Goal: Transaction & Acquisition: Purchase product/service

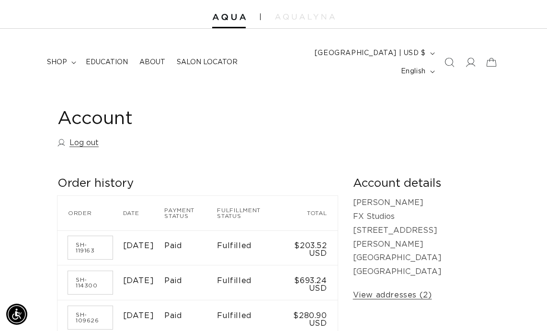
scroll to position [0, 479]
click at [52, 58] on span "shop" at bounding box center [57, 62] width 20 height 9
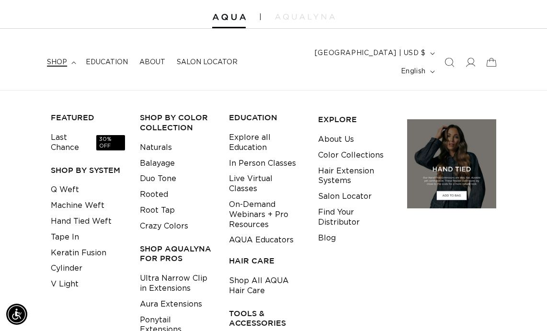
scroll to position [0, 0]
click at [85, 198] on link "Machine Weft" at bounding box center [78, 206] width 54 height 16
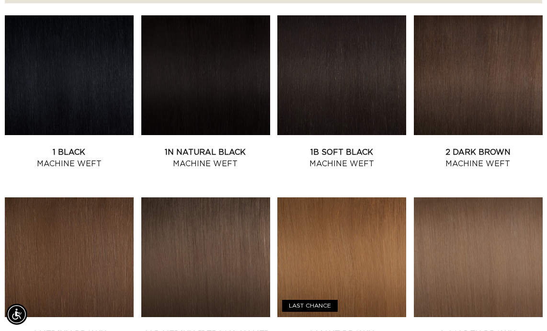
scroll to position [387, 0]
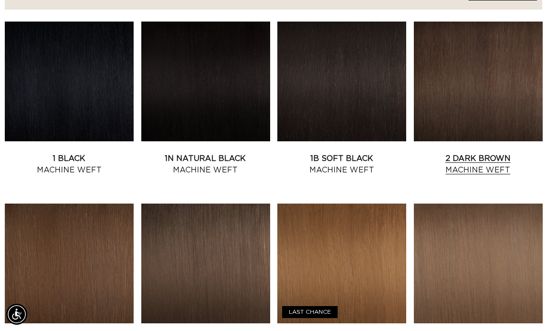
click at [510, 153] on link "2 Dark Brown Machine Weft" at bounding box center [478, 164] width 129 height 23
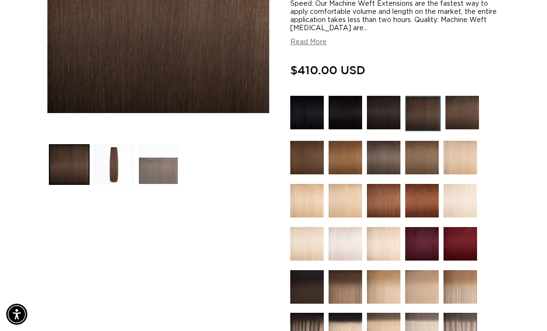
scroll to position [0, 958]
click at [142, 151] on button "Load image 3 in gallery view" at bounding box center [158, 165] width 40 height 40
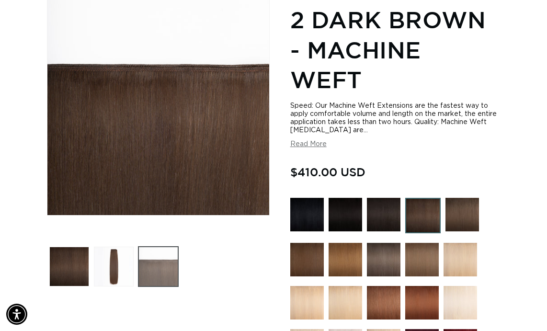
scroll to position [131, 0]
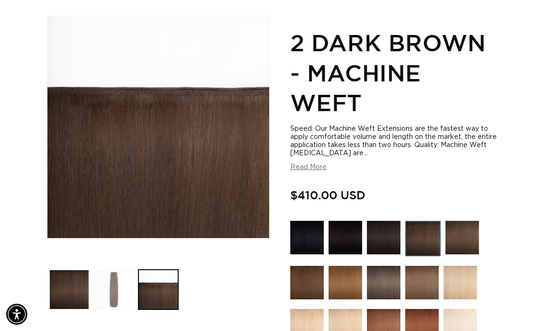
click at [120, 287] on button "Load image 2 in gallery view" at bounding box center [114, 290] width 40 height 40
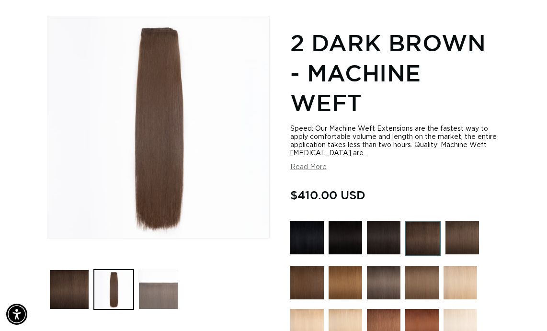
click at [162, 275] on button "Load image 3 in gallery view" at bounding box center [158, 290] width 40 height 40
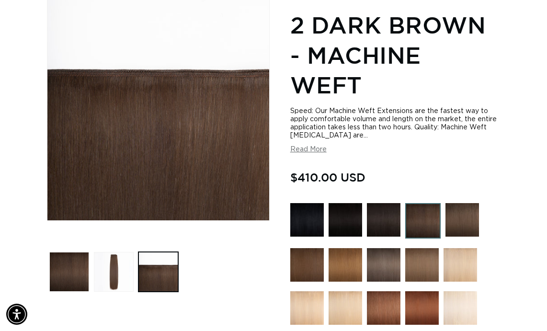
scroll to position [153, 0]
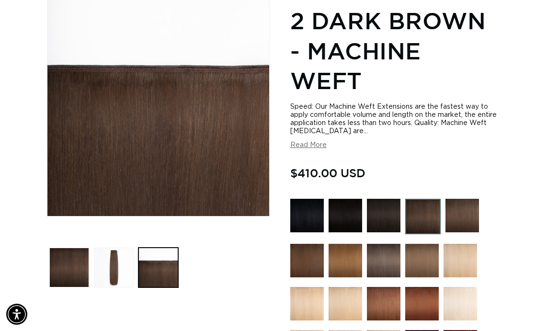
click at [316, 128] on div "Speed: Our Machine Weft Extensions are the fastest way to apply comfortable vol…" at bounding box center [395, 126] width 210 height 46
click at [322, 141] on button "Read More" at bounding box center [308, 145] width 36 height 8
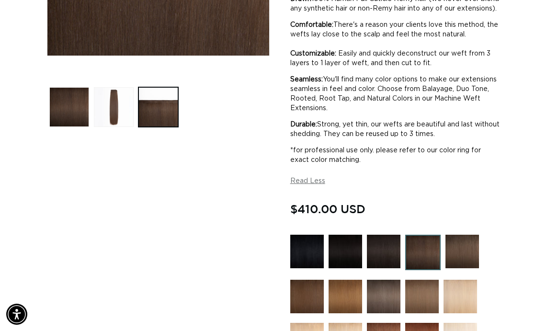
scroll to position [0, 0]
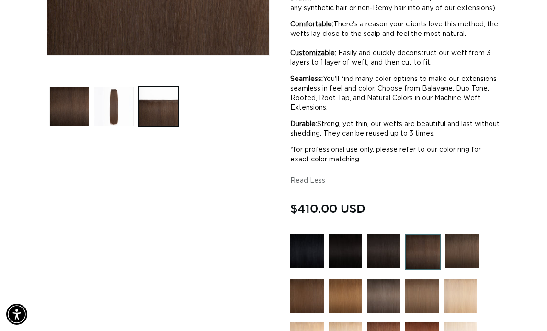
click at [452, 241] on img at bounding box center [462, 251] width 34 height 34
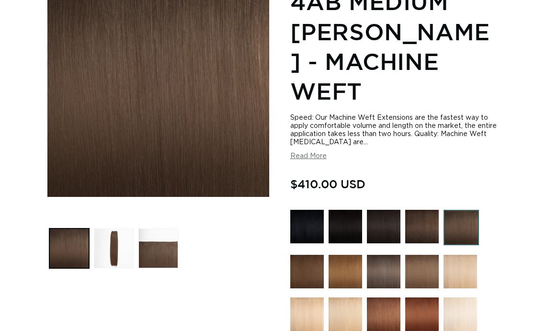
scroll to position [188, 0]
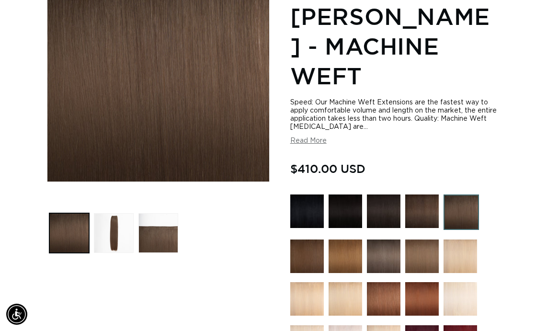
click at [421, 194] on img at bounding box center [422, 211] width 34 height 34
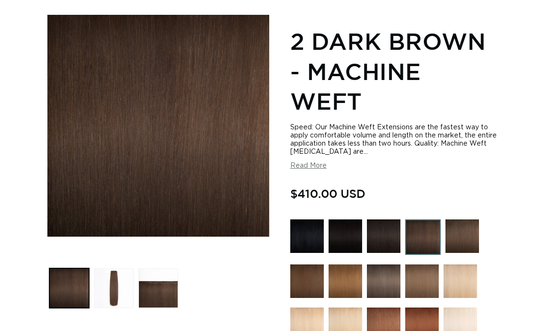
scroll to position [135, 0]
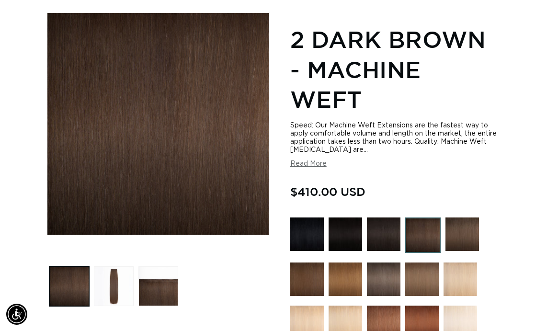
click at [376, 232] on img at bounding box center [384, 234] width 34 height 34
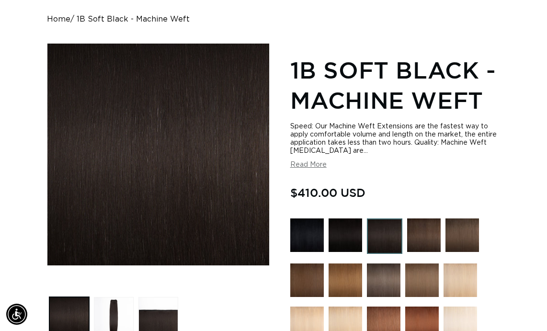
click at [432, 218] on img at bounding box center [424, 235] width 34 height 34
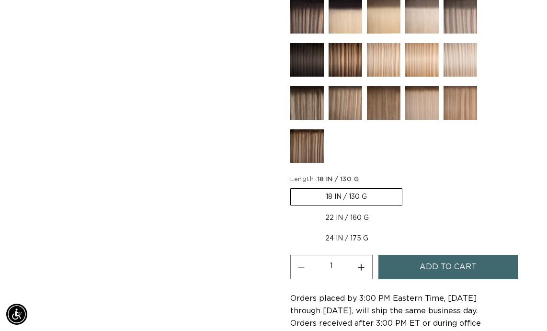
click at [374, 210] on label "22 IN / 160 G Variant sold out or unavailable" at bounding box center [346, 218] width 113 height 16
click at [407, 187] on input "22 IN / 160 G Variant sold out or unavailable" at bounding box center [407, 186] width 0 height 0
radio input "true"
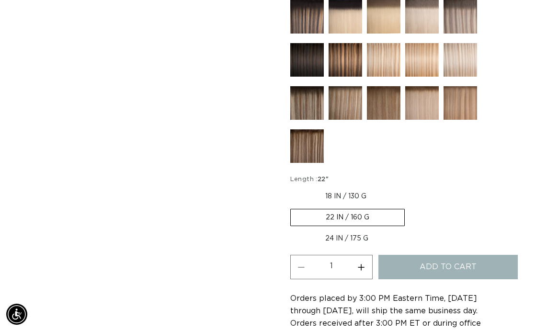
scroll to position [0, 479]
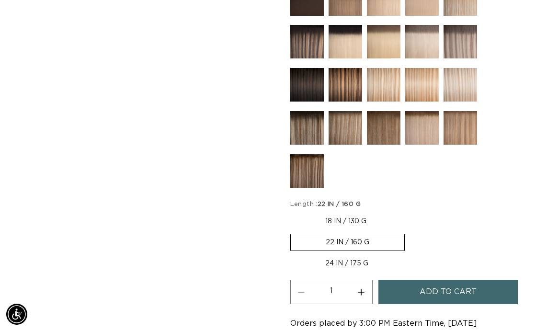
scroll to position [609, 0]
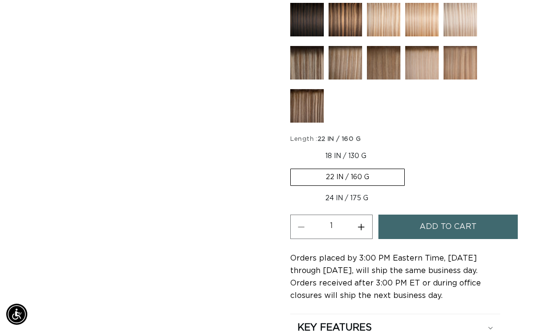
click at [351, 148] on label "18 IN / 130 G Variant sold out or unavailable" at bounding box center [345, 156] width 111 height 16
click at [293, 146] on input "18 IN / 130 G Variant sold out or unavailable" at bounding box center [293, 146] width 0 height 0
radio input "true"
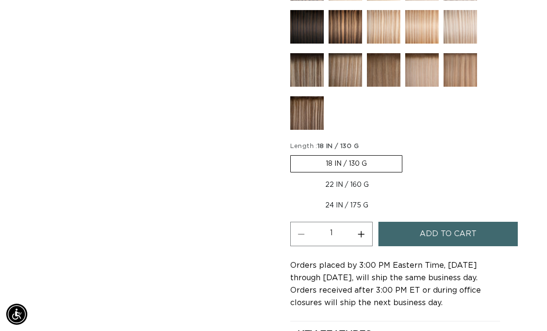
click at [358, 177] on label "22 IN / 160 G Variant sold out or unavailable" at bounding box center [346, 185] width 113 height 16
click at [407, 154] on input "22 IN / 160 G Variant sold out or unavailable" at bounding box center [407, 153] width 0 height 0
radio input "true"
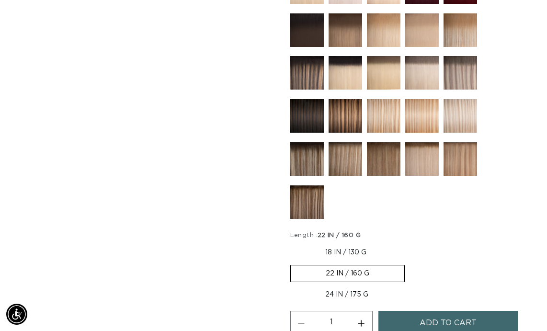
click at [341, 244] on label "18 IN / 130 G Variant sold out or unavailable" at bounding box center [345, 252] width 111 height 16
click at [293, 242] on input "18 IN / 130 G Variant sold out or unavailable" at bounding box center [293, 242] width 0 height 0
radio input "true"
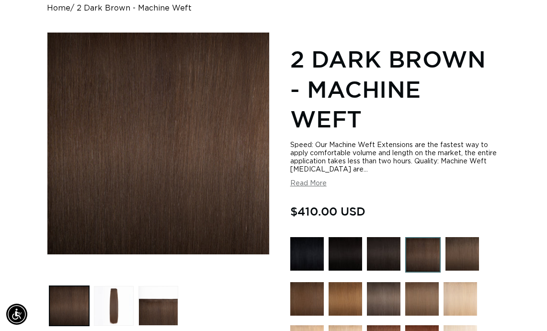
scroll to position [0, 479]
click at [460, 237] on img at bounding box center [462, 254] width 34 height 34
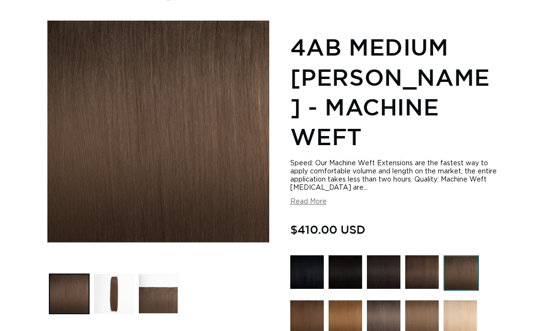
scroll to position [126, 0]
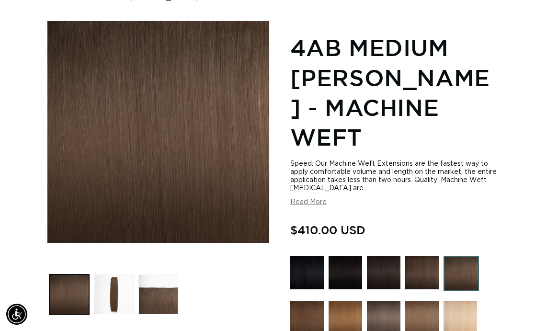
click at [426, 256] on img at bounding box center [422, 273] width 34 height 34
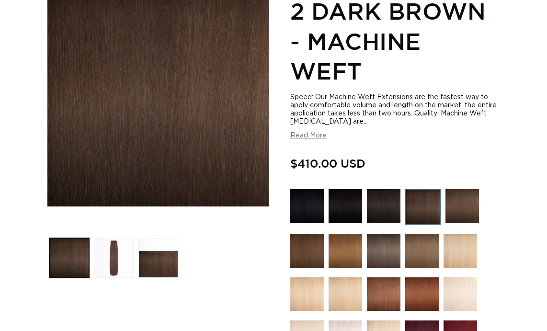
scroll to position [163, 0]
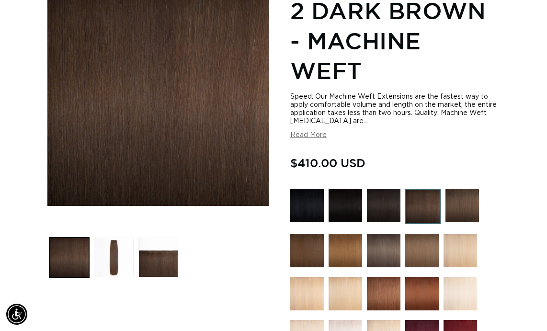
click at [461, 209] on img at bounding box center [462, 206] width 34 height 34
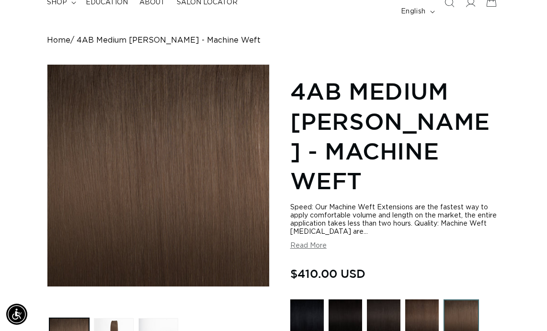
scroll to position [82, 0]
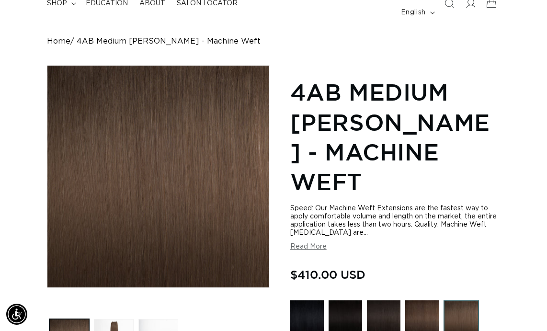
click at [418, 300] on img at bounding box center [422, 317] width 34 height 34
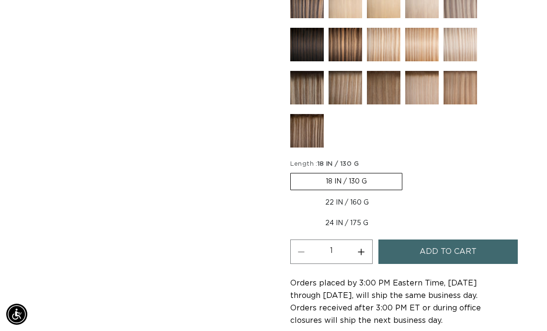
scroll to position [590, 0]
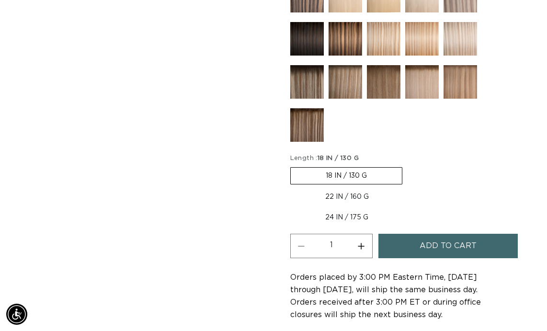
click at [416, 235] on button "Add to cart" at bounding box center [447, 246] width 139 height 24
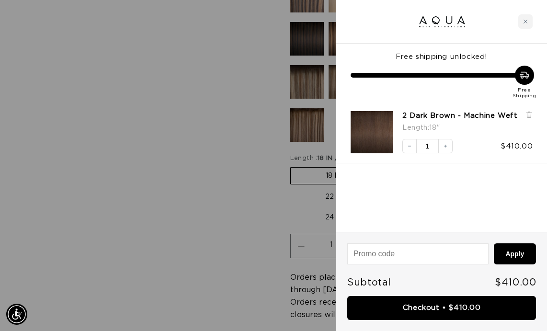
scroll to position [0, 958]
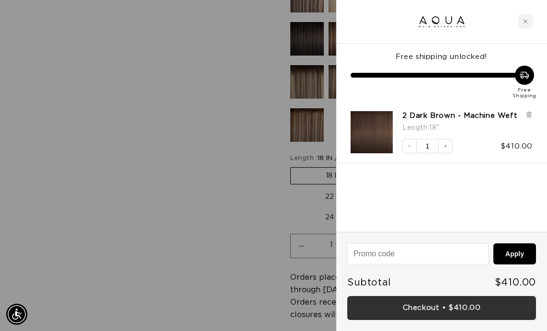
click at [456, 304] on link "Checkout • $410.00" at bounding box center [441, 308] width 189 height 24
